Goal: Task Accomplishment & Management: Manage account settings

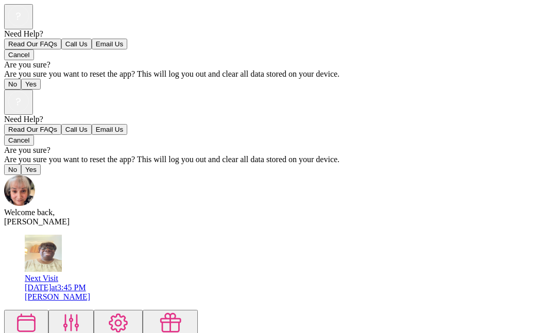
scroll to position [9, 0]
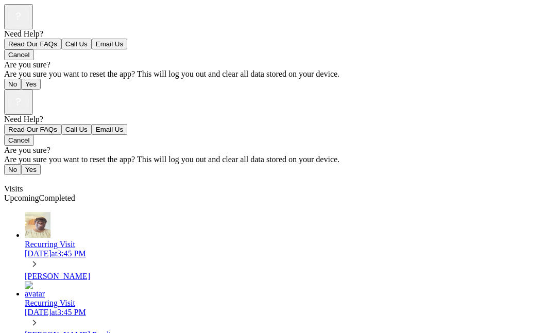
click at [75, 194] on span "Completed" at bounding box center [57, 198] width 36 height 9
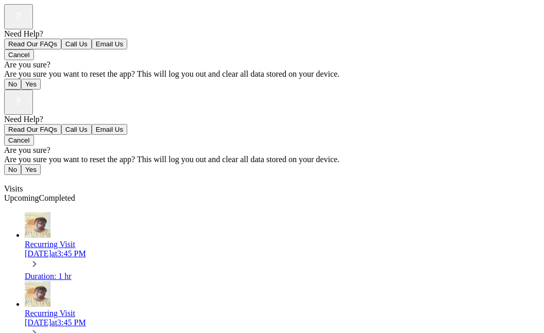
click at [45, 249] on div "Mon, Sep 22 at 3:45 PM" at bounding box center [282, 253] width 515 height 9
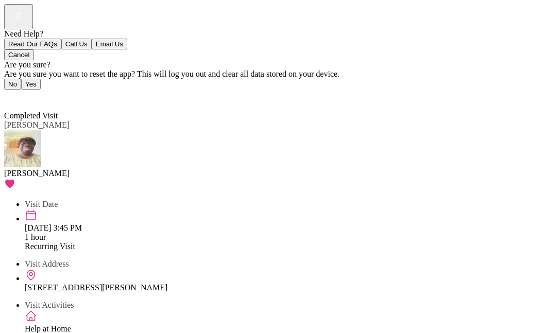
click at [24, 93] on span "Back" at bounding box center [18, 97] width 17 height 9
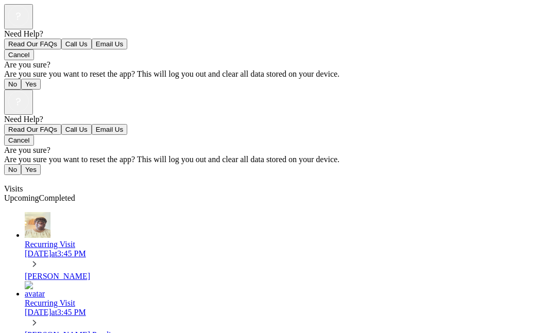
click at [40, 281] on link "Recurring Visit Mon, Sep 29 at 3:45 PM Nabor Pending" at bounding box center [282, 310] width 515 height 59
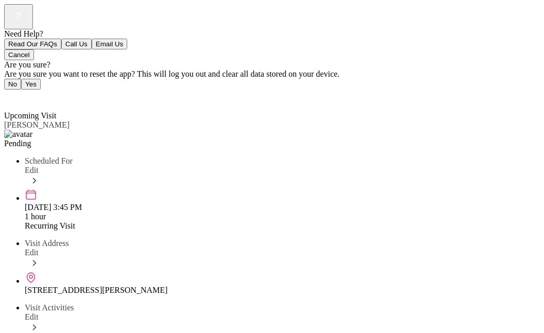
click at [525, 162] on div "Scheduled For Edit" at bounding box center [282, 173] width 515 height 32
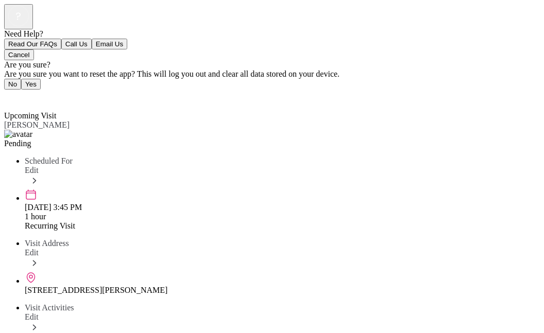
scroll to position [56, 0]
